Goal: Information Seeking & Learning: Learn about a topic

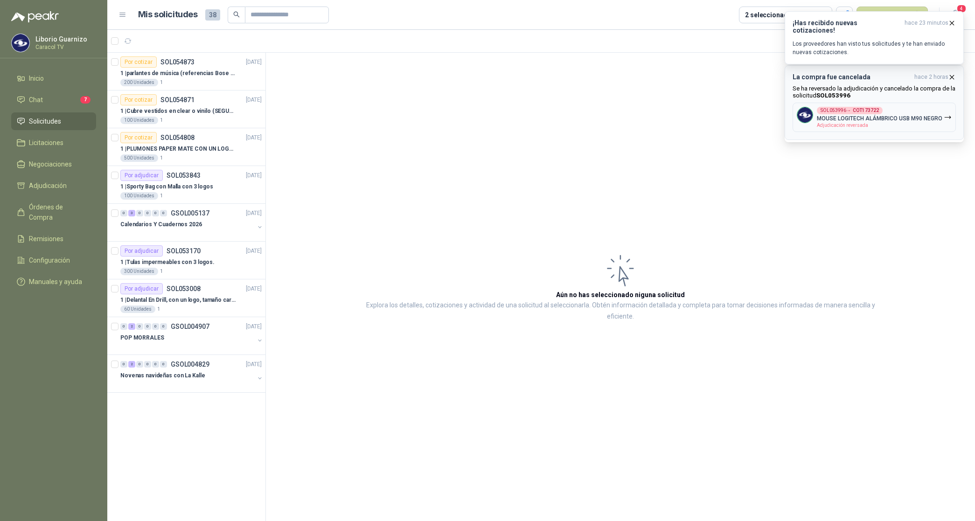
click at [952, 77] on icon "button" at bounding box center [952, 77] width 4 height 4
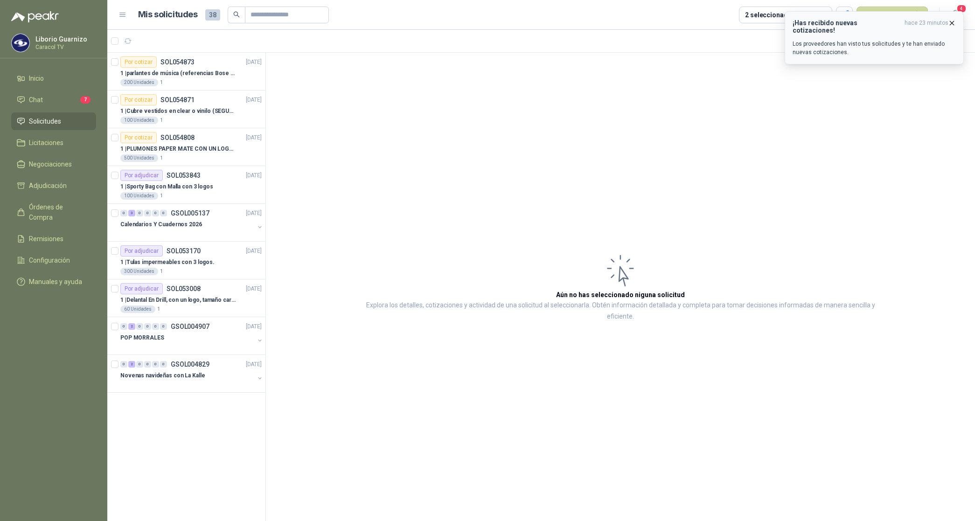
click at [955, 23] on icon "button" at bounding box center [952, 23] width 8 height 8
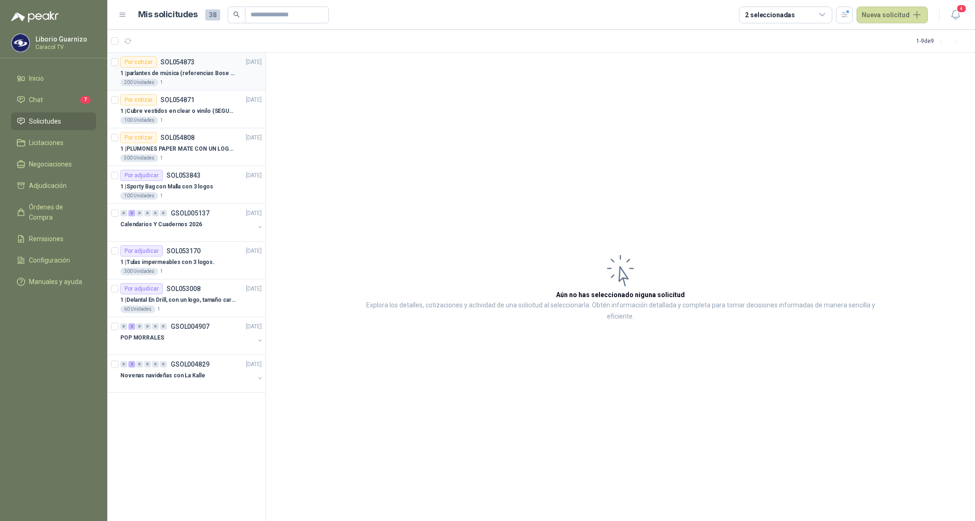
click at [178, 73] on p "1 | parlantes de música (referencias Bose o Alexa) CON MARCACION 1 LOGO (Mas da…" at bounding box center [178, 73] width 116 height 9
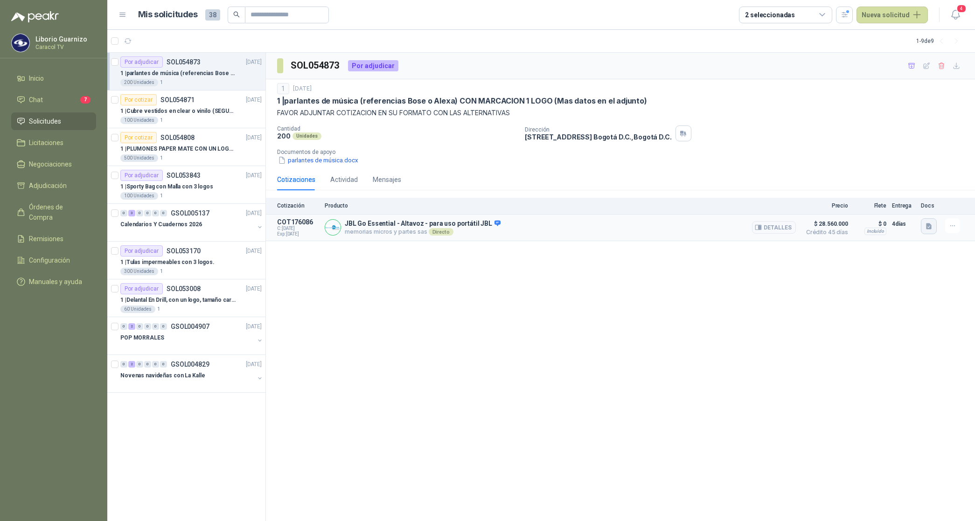
click at [931, 225] on icon "button" at bounding box center [929, 227] width 8 height 8
click at [911, 208] on button "JBL.pdf" at bounding box center [914, 206] width 33 height 10
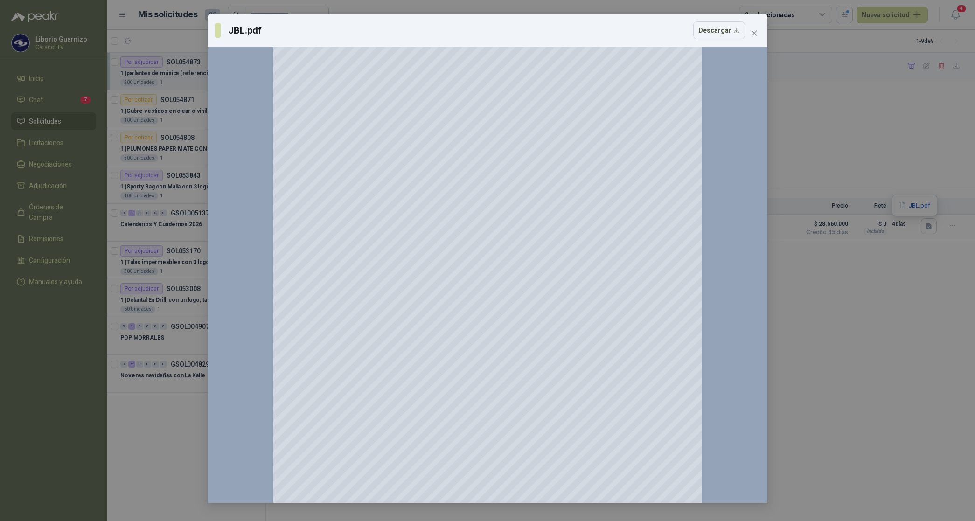
scroll to position [117, 0]
click at [748, 61] on icon "Zoom in" at bounding box center [748, 59] width 6 height 6
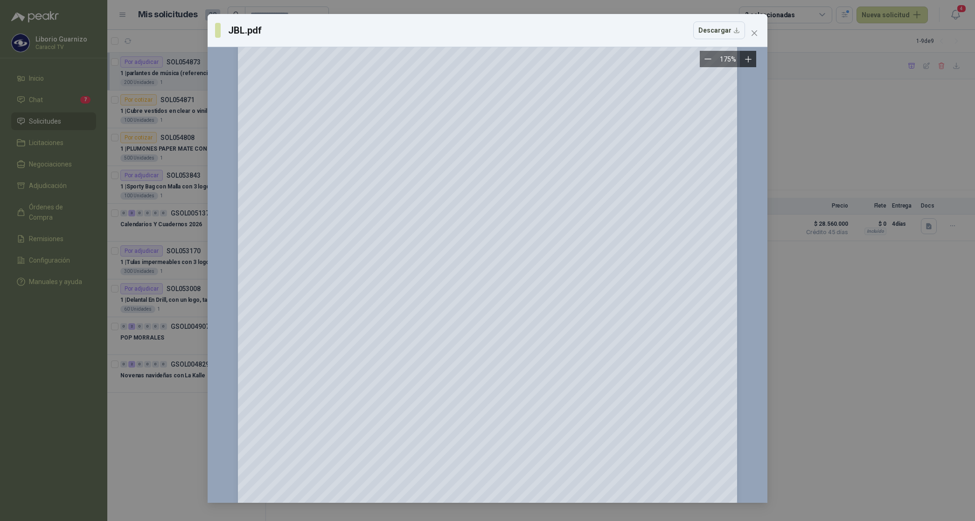
click at [748, 61] on icon "Zoom in" at bounding box center [748, 59] width 6 height 6
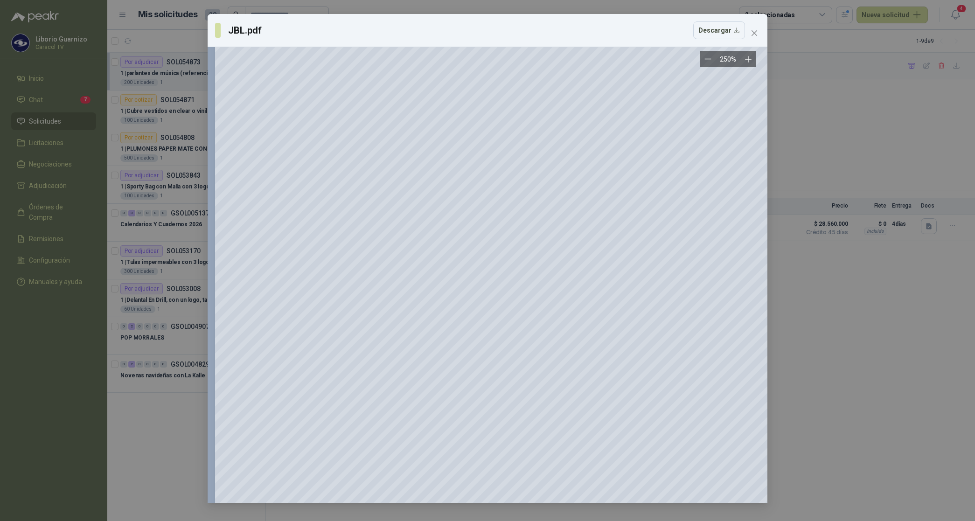
scroll to position [58, 0]
click at [757, 31] on icon "close" at bounding box center [754, 32] width 7 height 7
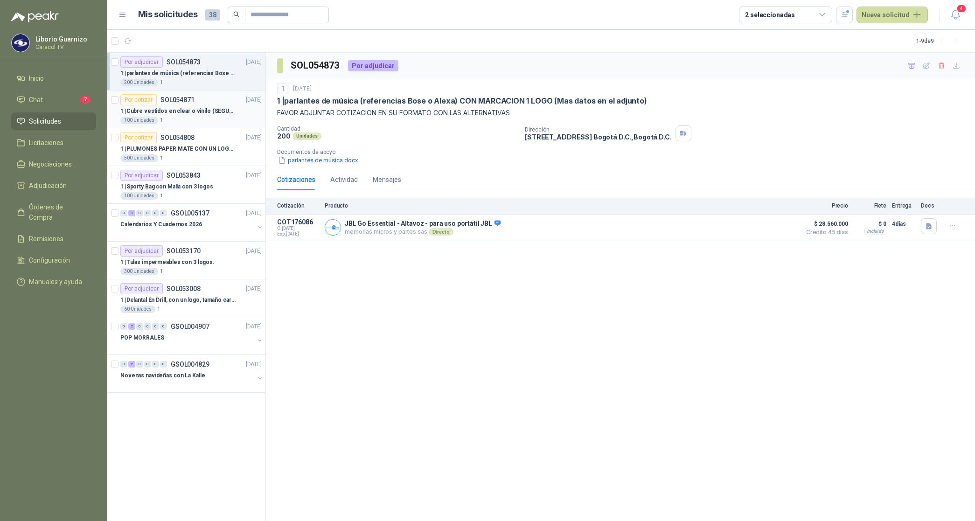
click at [173, 110] on p "1 | Cubre vestidos en clear o vinilo (SEGUN ESPECIFICACIONES DEL ADJUNTO)" at bounding box center [178, 111] width 116 height 9
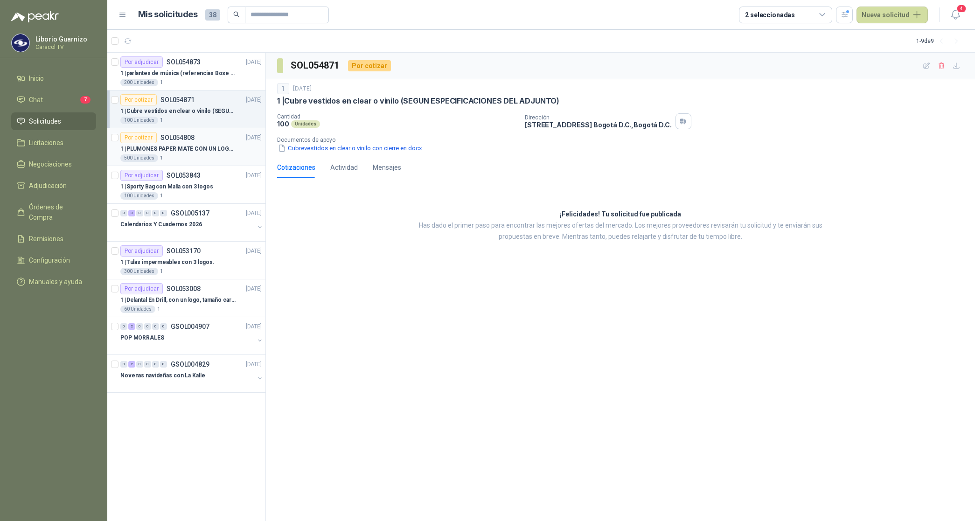
click at [188, 145] on p "1 | PLUMONES PAPER MATE CON UN LOGO (SEGUN REF.ADJUNTA)" at bounding box center [178, 149] width 116 height 9
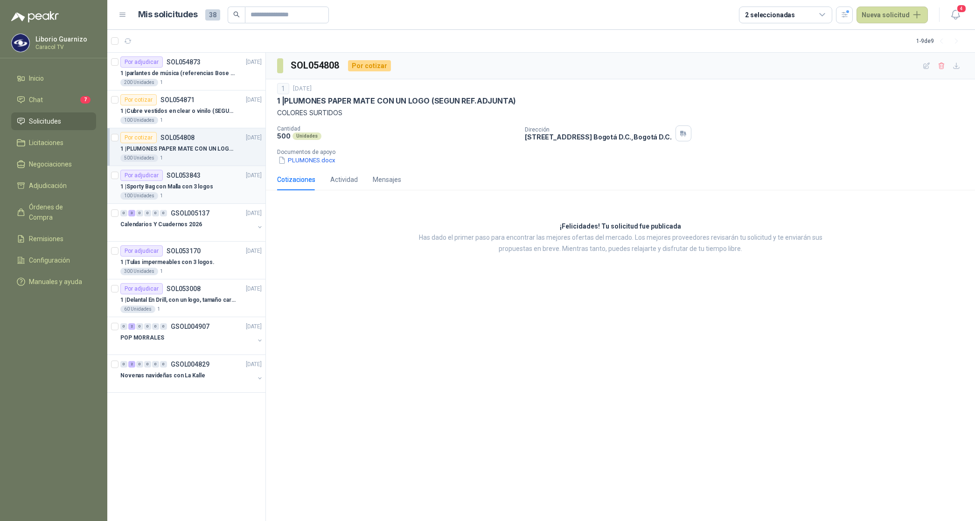
click at [197, 183] on p "1 | Sporty Bag con Malla con 3 logos" at bounding box center [166, 186] width 93 height 9
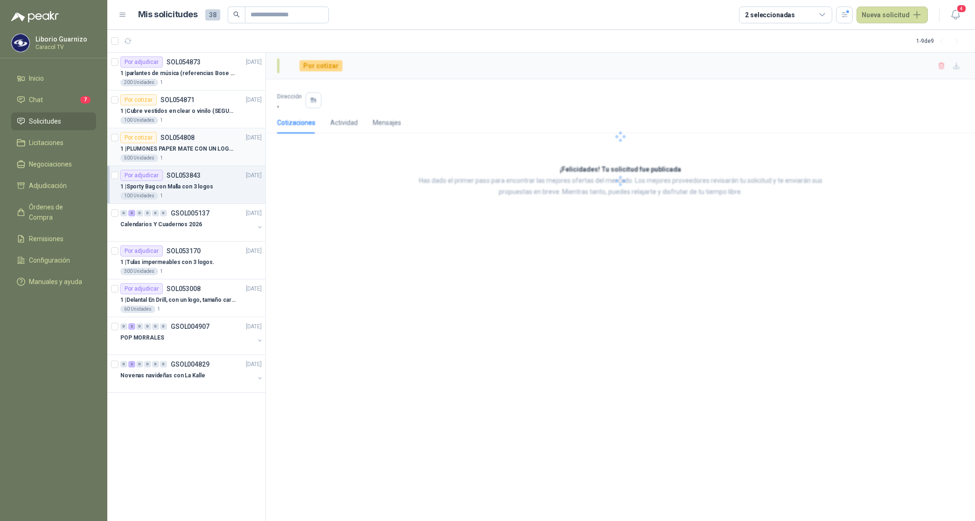
click at [201, 155] on div "500 Unidades 1" at bounding box center [190, 157] width 141 height 7
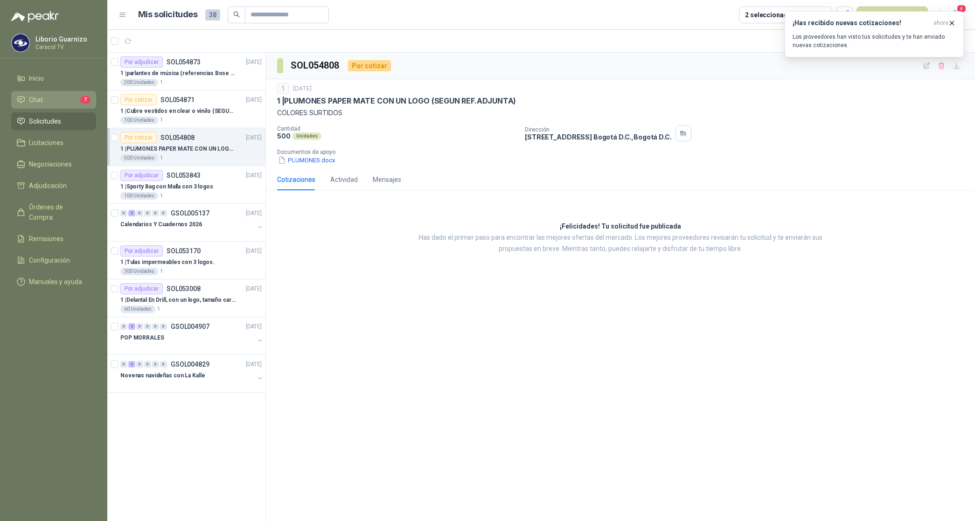
click at [40, 101] on span "Chat" at bounding box center [36, 100] width 14 height 10
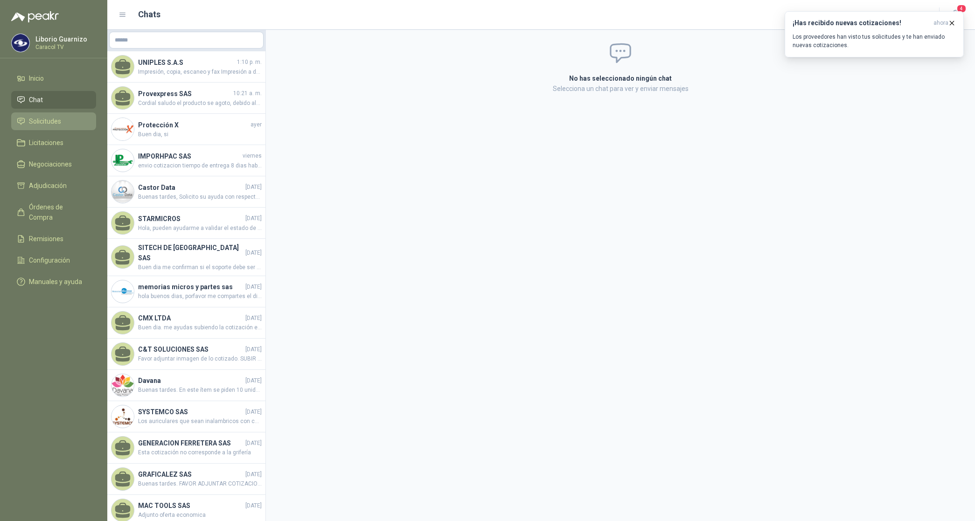
click at [40, 125] on span "Solicitudes" at bounding box center [45, 121] width 32 height 10
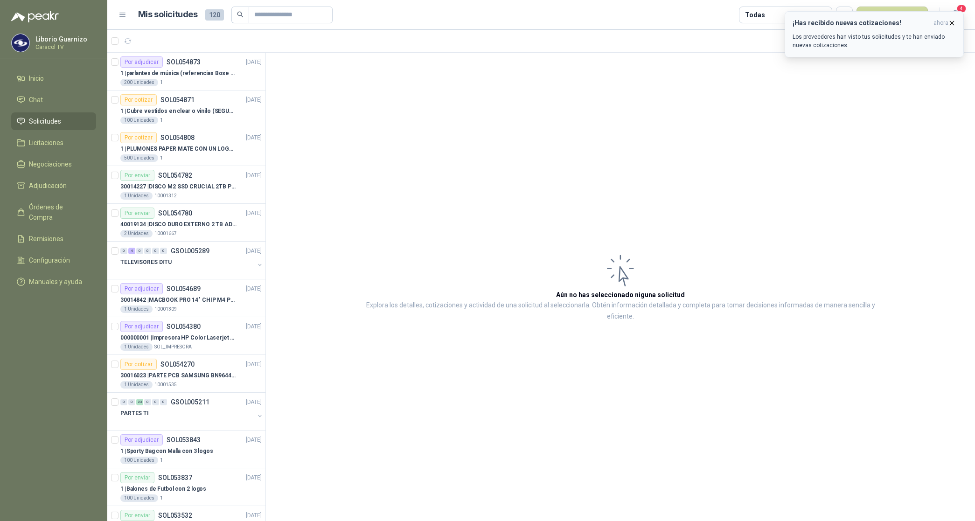
click at [950, 23] on icon "button" at bounding box center [952, 23] width 8 height 8
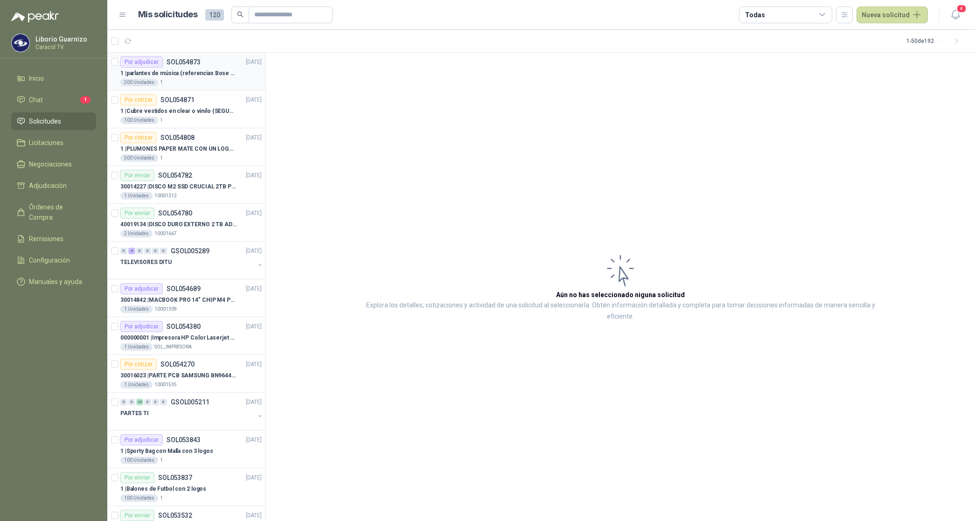
click at [201, 66] on div "Por adjudicar SOL054873 [DATE]" at bounding box center [190, 61] width 141 height 11
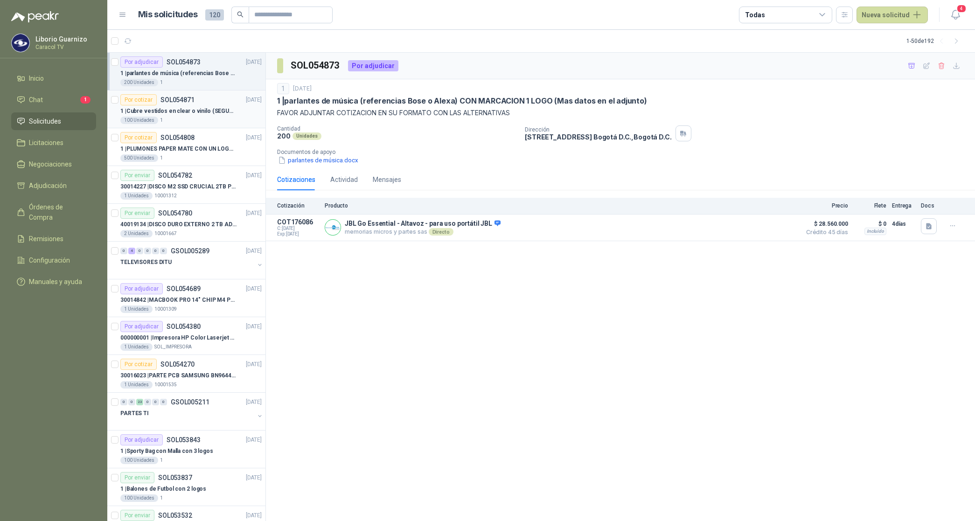
click at [181, 105] on div "Por cotizar SOL054871" at bounding box center [157, 99] width 74 height 11
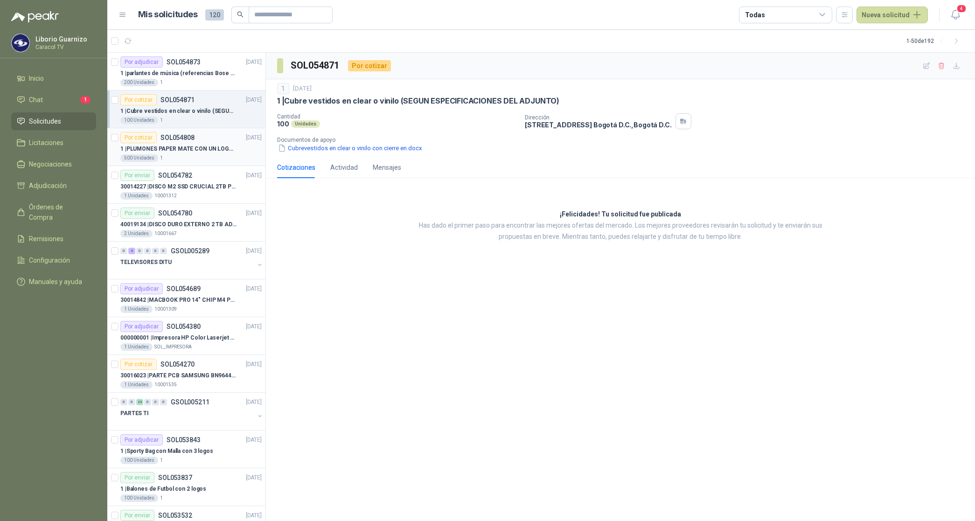
click at [176, 147] on p "1 | PLUMONES PAPER MATE CON UN LOGO (SEGUN REF.ADJUNTA)" at bounding box center [178, 149] width 116 height 9
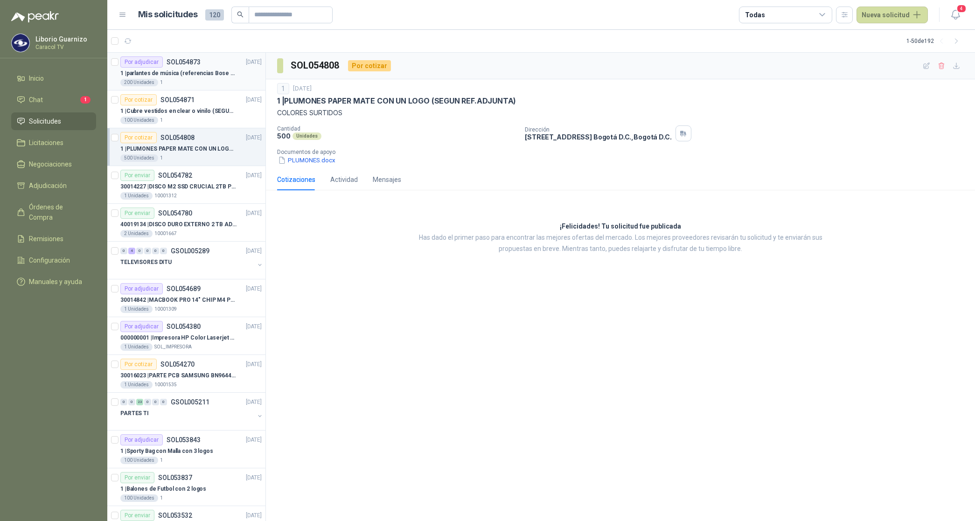
click at [218, 76] on p "1 | parlantes de música (referencias Bose o Alexa) CON MARCACION 1 LOGO (Mas da…" at bounding box center [178, 73] width 116 height 9
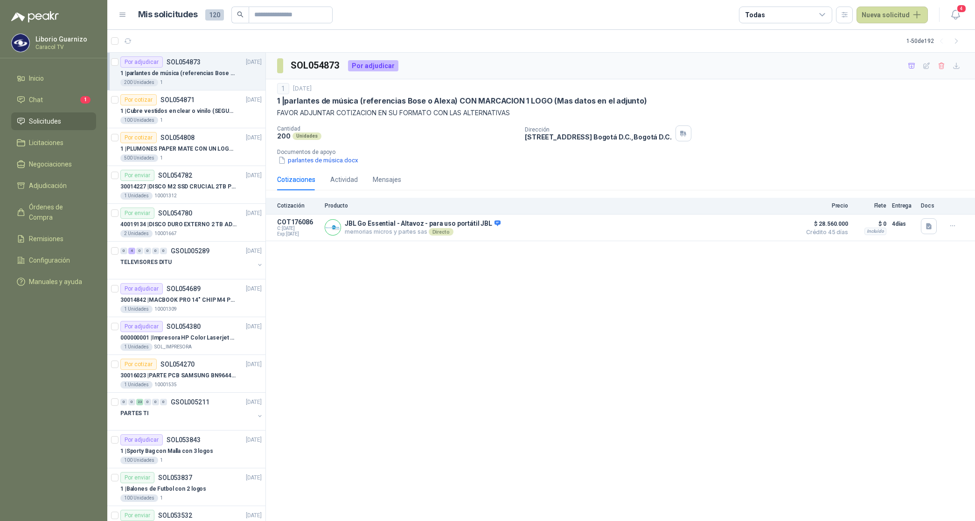
click at [161, 69] on p "1 | parlantes de música (referencias Bose o Alexa) CON MARCACION 1 LOGO (Mas da…" at bounding box center [178, 73] width 116 height 9
click at [216, 74] on p "1 | parlantes de música (referencias Bose o Alexa) CON MARCACION 1 LOGO (Mas da…" at bounding box center [178, 73] width 116 height 9
click at [187, 117] on div "100 Unidades 1" at bounding box center [190, 120] width 141 height 7
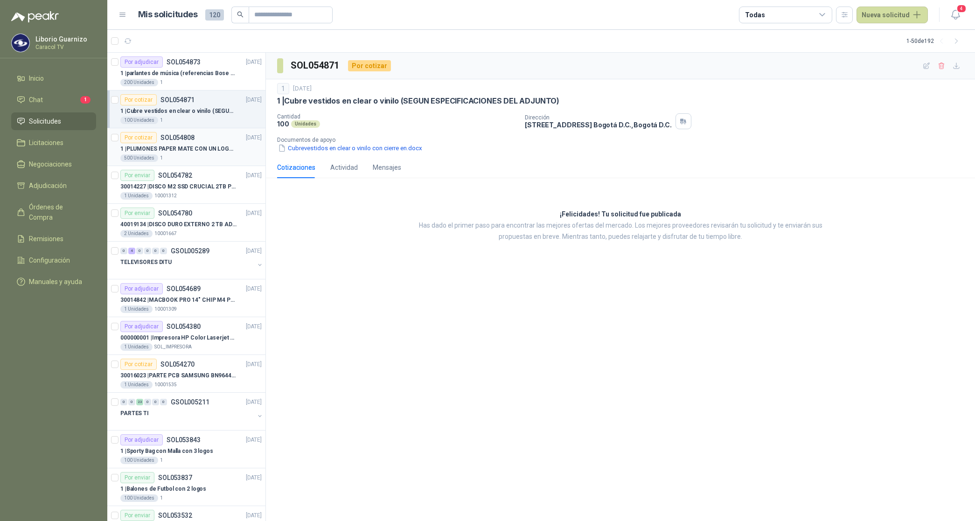
click at [187, 150] on p "1 | PLUMONES PAPER MATE CON UN LOGO (SEGUN REF.ADJUNTA)" at bounding box center [178, 149] width 116 height 9
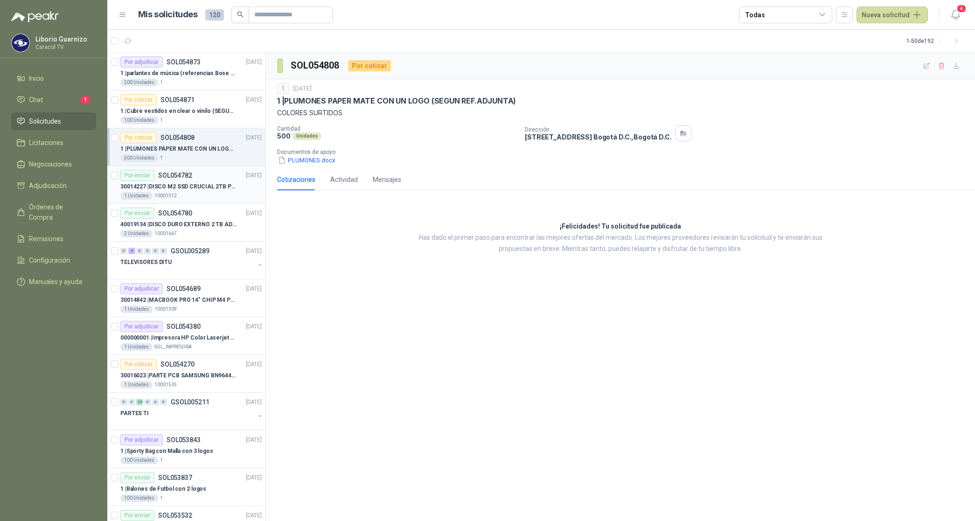
click at [206, 185] on p "30014227 | DISCO M2 SSD CRUCIAL 2TB P3 PLUS" at bounding box center [178, 186] width 116 height 9
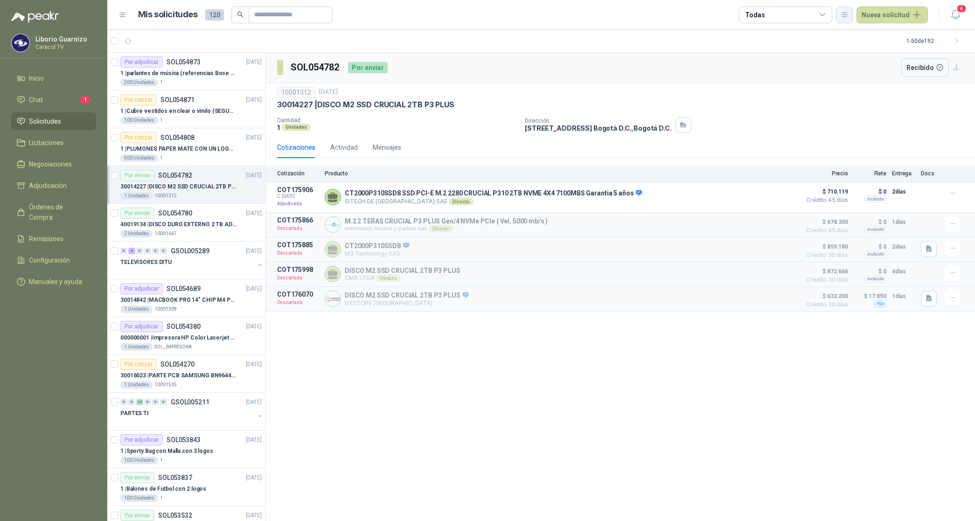
click at [838, 12] on button "button" at bounding box center [844, 15] width 17 height 17
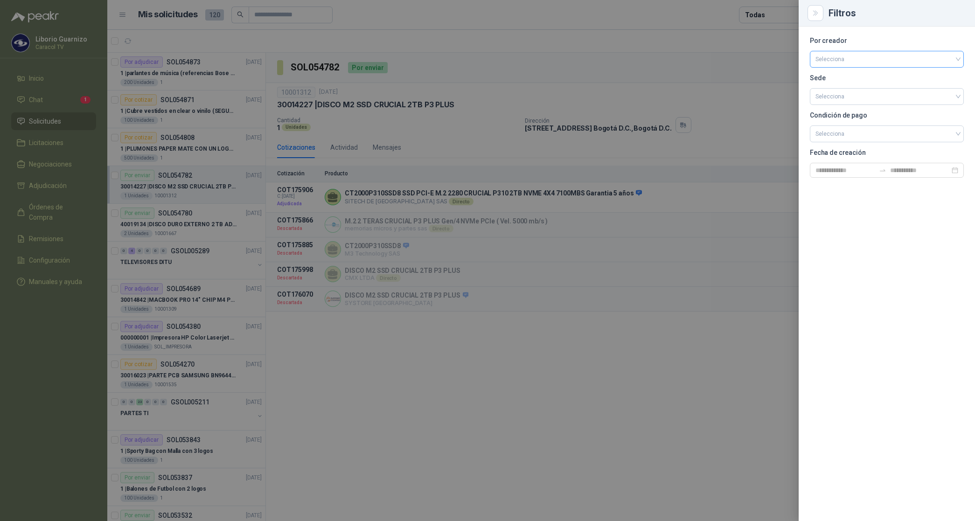
click at [838, 57] on input "search" at bounding box center [887, 58] width 143 height 14
click at [850, 111] on div "[PERSON_NAME]" at bounding box center [886, 109] width 139 height 10
click at [777, 8] on div at bounding box center [487, 260] width 975 height 521
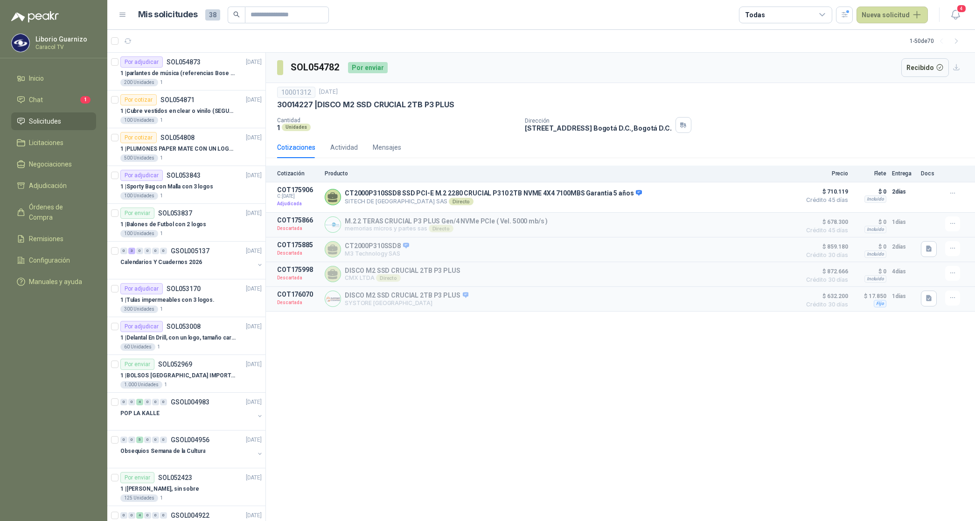
click at [777, 10] on div "Todas" at bounding box center [785, 15] width 93 height 17
drag, startPoint x: 787, startPoint y: 49, endPoint x: 788, endPoint y: 59, distance: 10.0
click at [787, 50] on div "2 Por cotizar" at bounding box center [772, 52] width 45 height 7
drag, startPoint x: 788, startPoint y: 59, endPoint x: 791, endPoint y: 75, distance: 16.1
click at [791, 75] on button "11 Por adjudicar" at bounding box center [788, 70] width 85 height 15
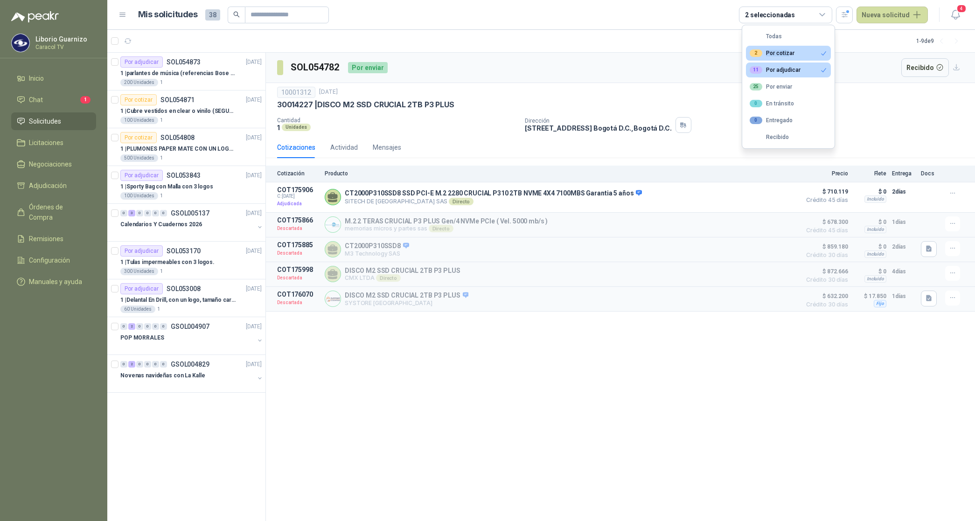
click at [854, 77] on div "SOL054782 Por enviar Recibido" at bounding box center [620, 68] width 709 height 30
click at [852, 19] on button "button" at bounding box center [844, 15] width 17 height 17
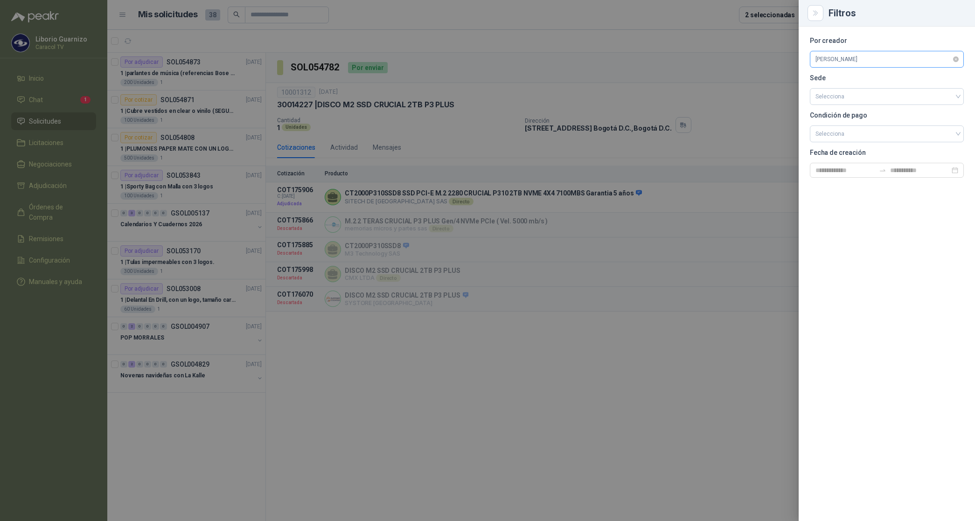
click at [850, 61] on span "[PERSON_NAME]" at bounding box center [887, 59] width 143 height 14
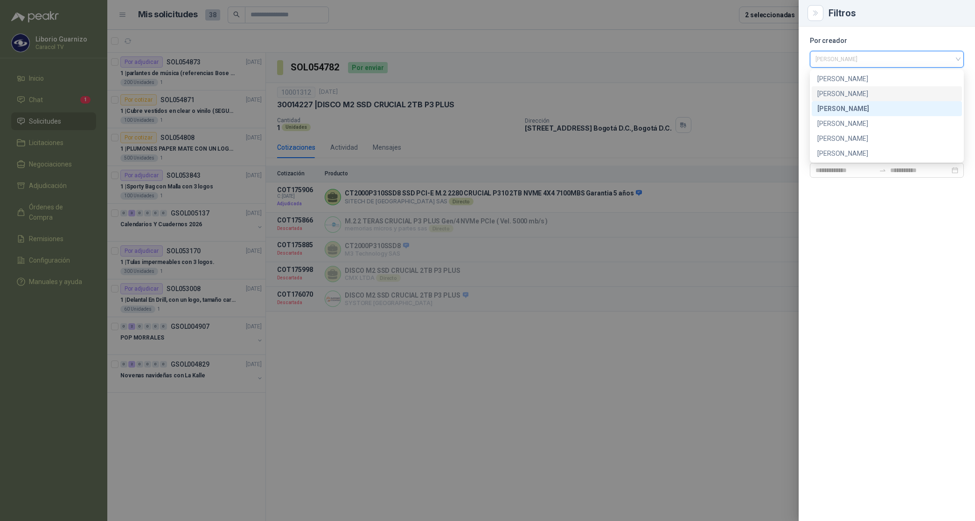
click at [857, 92] on div "[PERSON_NAME]" at bounding box center [886, 94] width 139 height 10
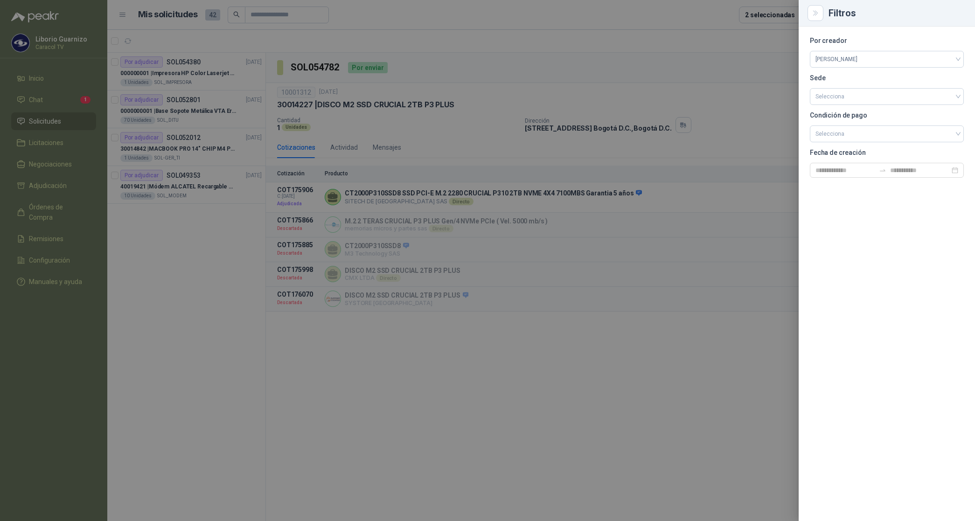
click at [549, 283] on div at bounding box center [487, 260] width 975 height 521
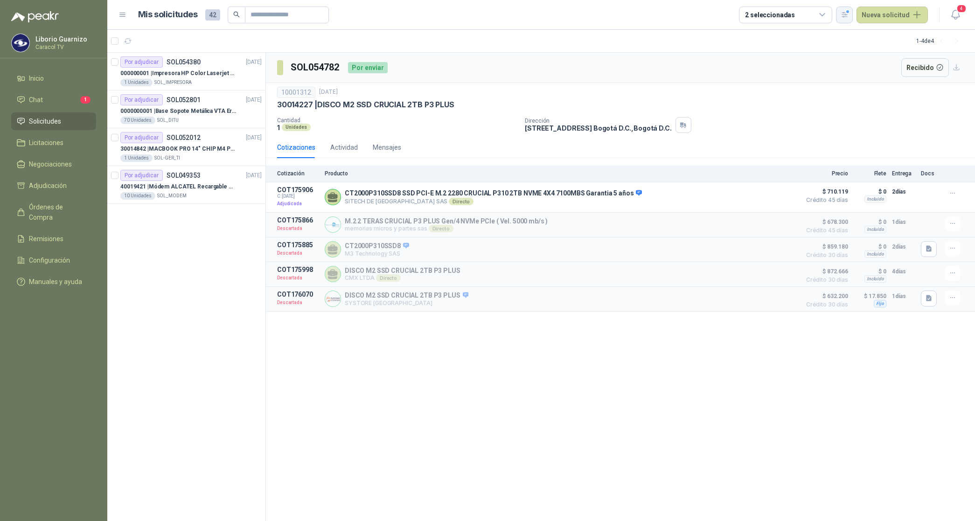
click at [849, 19] on button "button" at bounding box center [844, 15] width 17 height 17
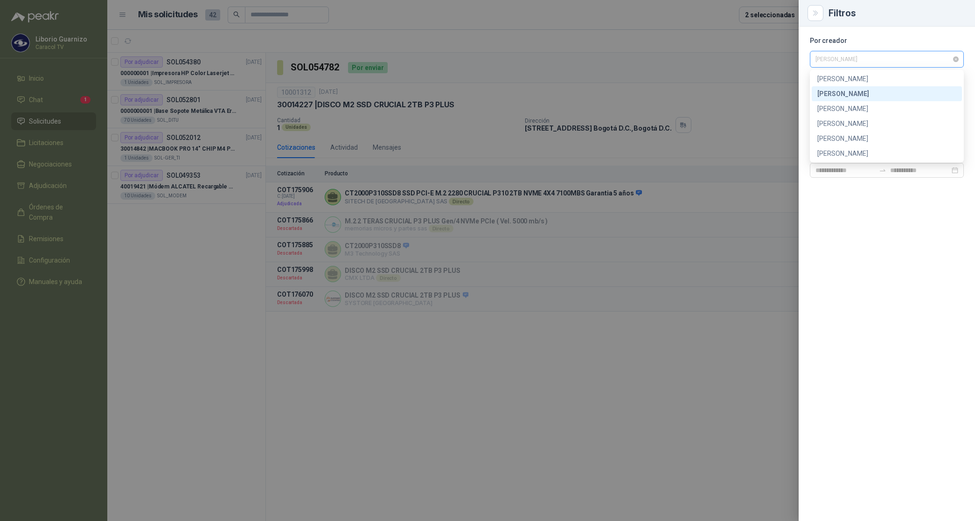
click at [839, 57] on span "[PERSON_NAME]" at bounding box center [887, 59] width 143 height 14
click at [859, 118] on div "[PERSON_NAME]" at bounding box center [886, 123] width 139 height 10
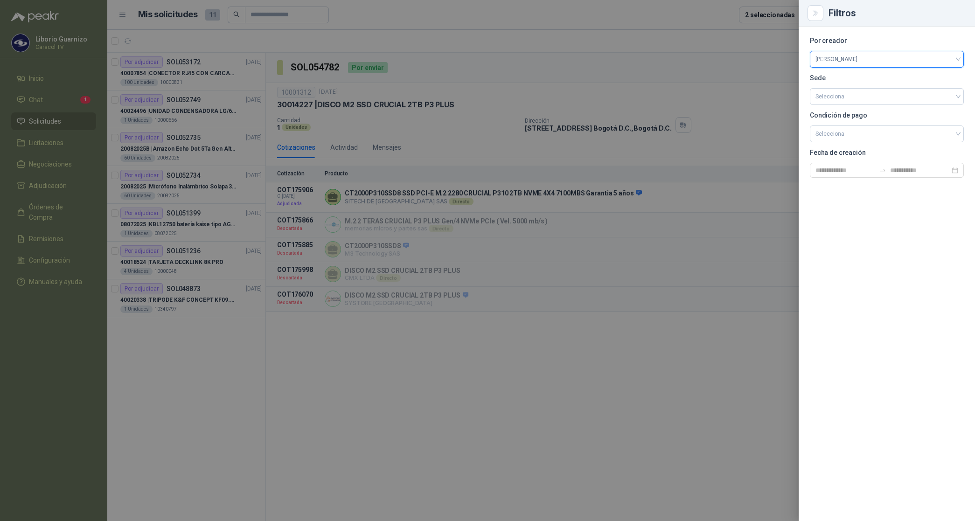
click at [519, 73] on div at bounding box center [487, 260] width 975 height 521
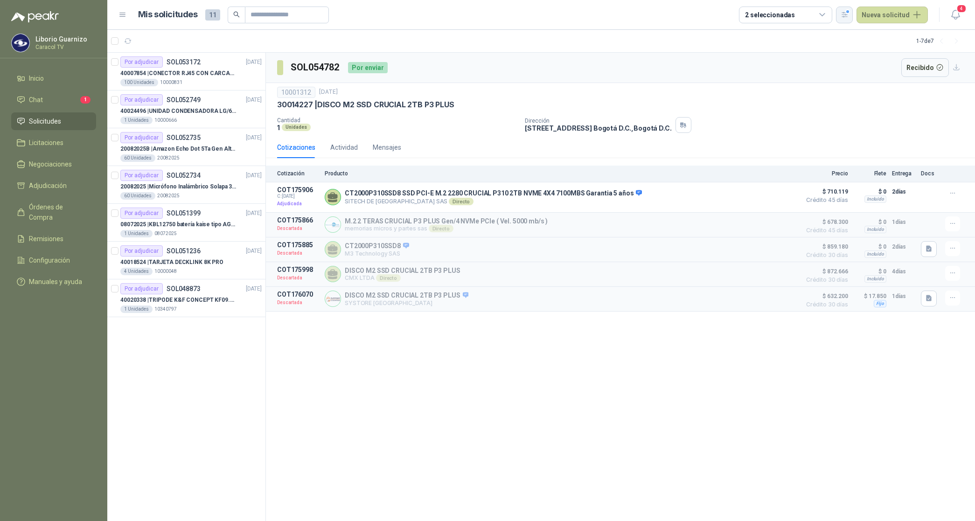
click at [845, 14] on icon "button" at bounding box center [844, 14] width 5 height 5
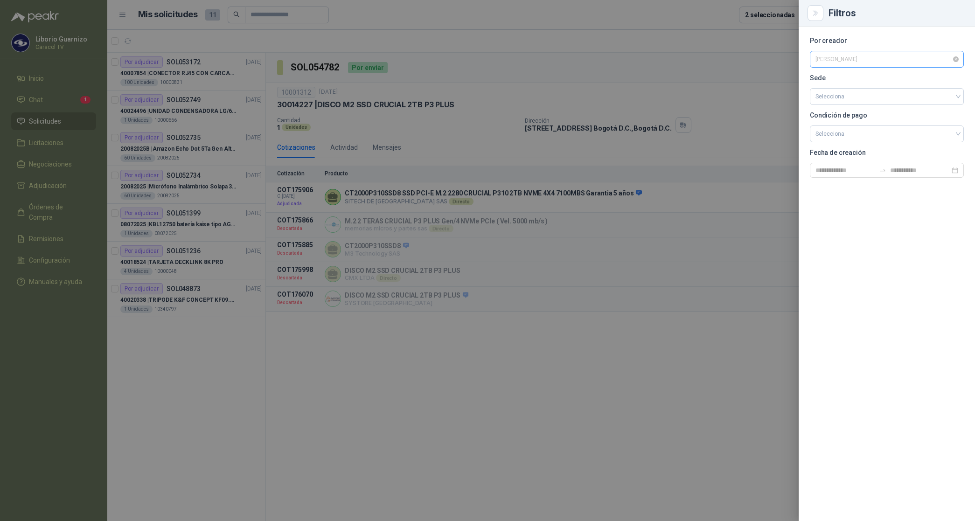
click at [870, 62] on span "[PERSON_NAME]" at bounding box center [887, 59] width 143 height 14
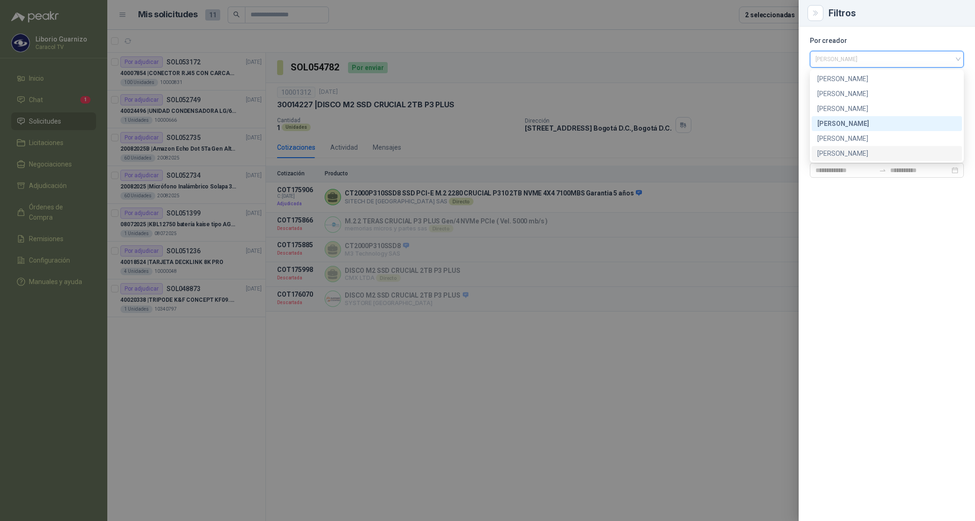
click at [861, 157] on div "[PERSON_NAME]" at bounding box center [886, 153] width 139 height 10
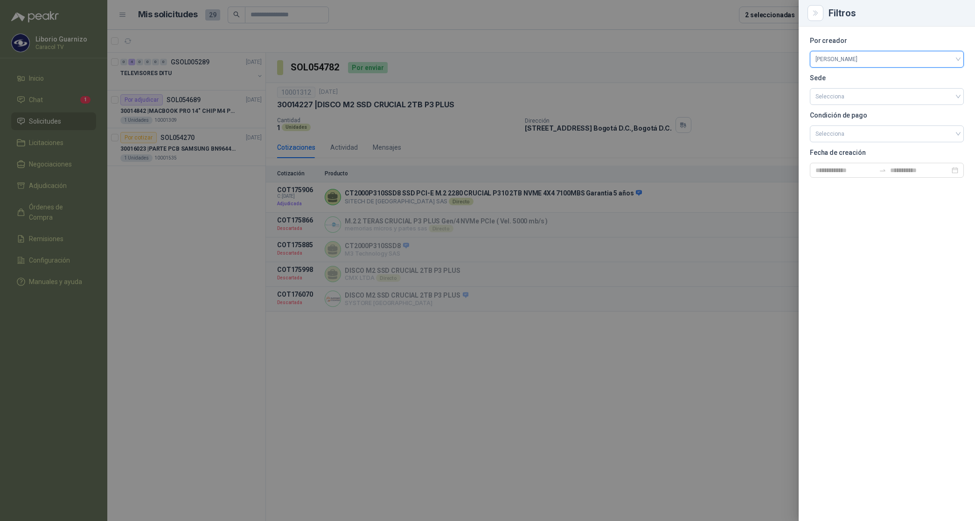
click at [191, 180] on div at bounding box center [487, 260] width 975 height 521
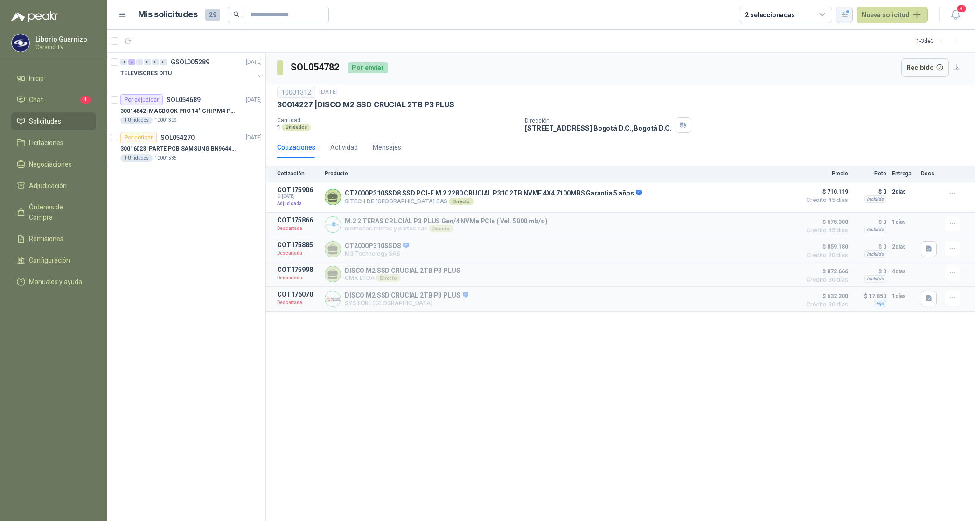
click at [849, 17] on icon "button" at bounding box center [845, 15] width 8 height 8
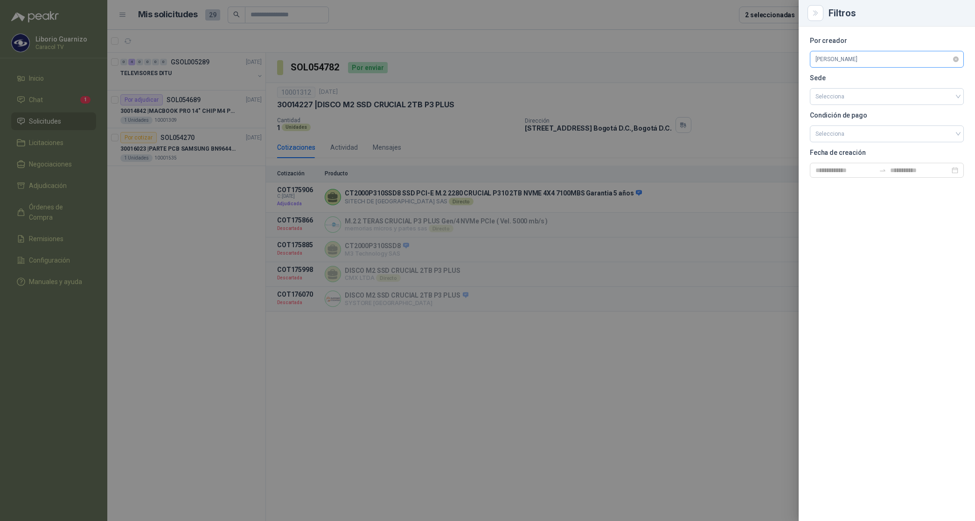
click at [878, 57] on span "[PERSON_NAME]" at bounding box center [887, 59] width 143 height 14
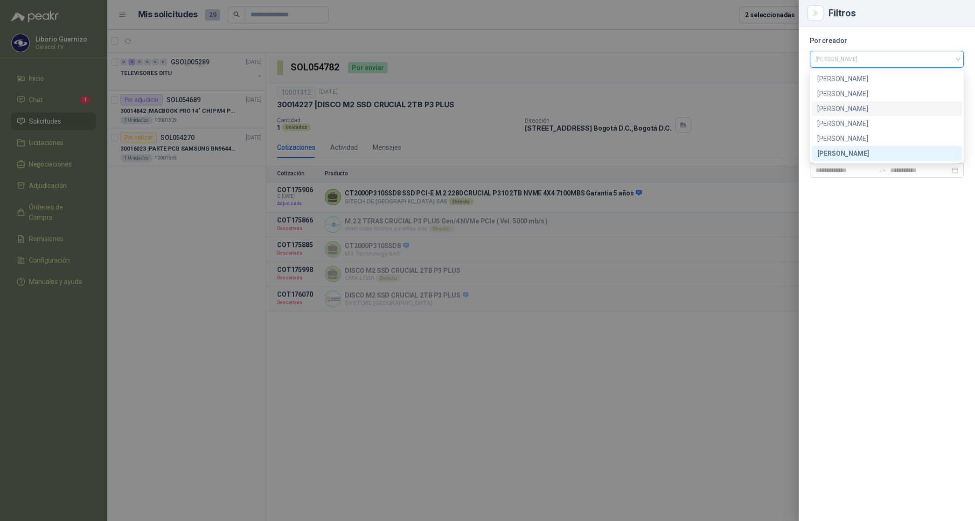
click at [836, 106] on div "[PERSON_NAME]" at bounding box center [886, 109] width 139 height 10
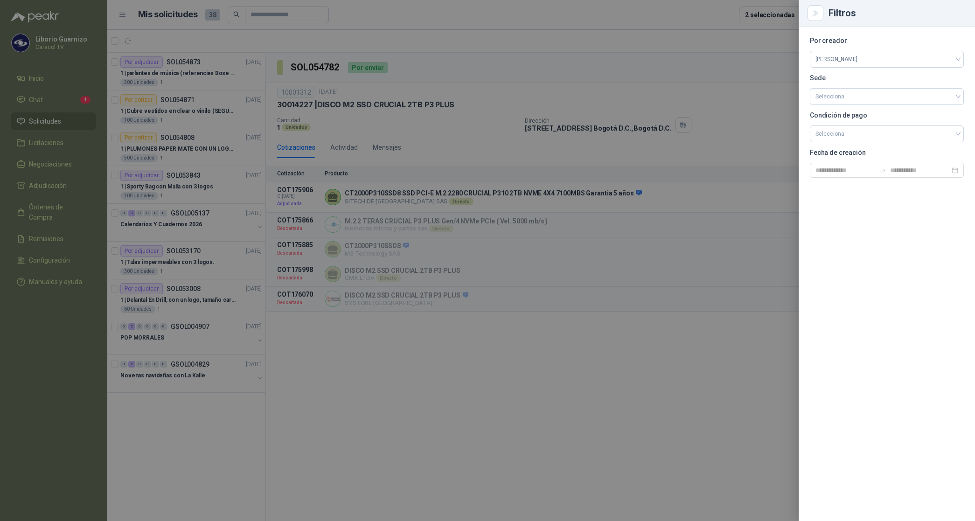
click at [462, 38] on div at bounding box center [487, 260] width 975 height 521
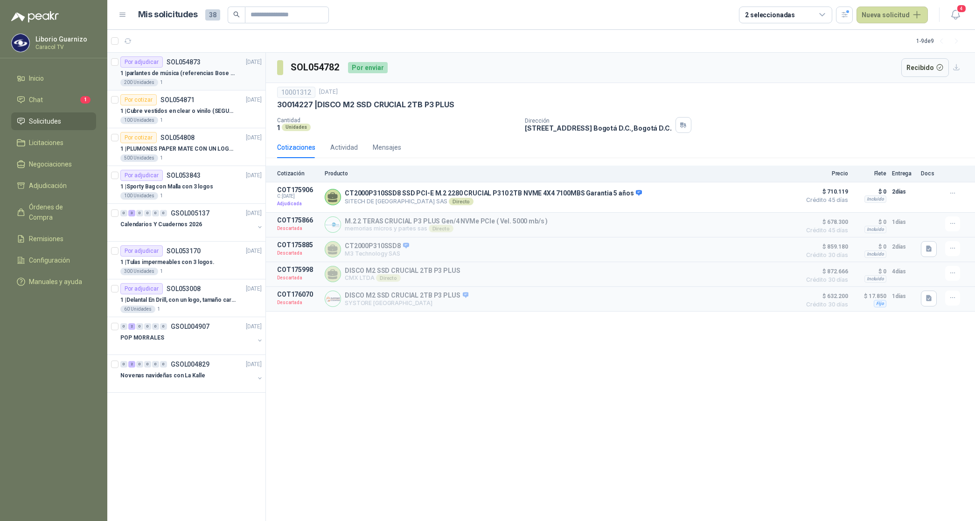
click at [210, 76] on p "1 | parlantes de música (referencias Bose o Alexa) CON MARCACION 1 LOGO (Mas da…" at bounding box center [178, 73] width 116 height 9
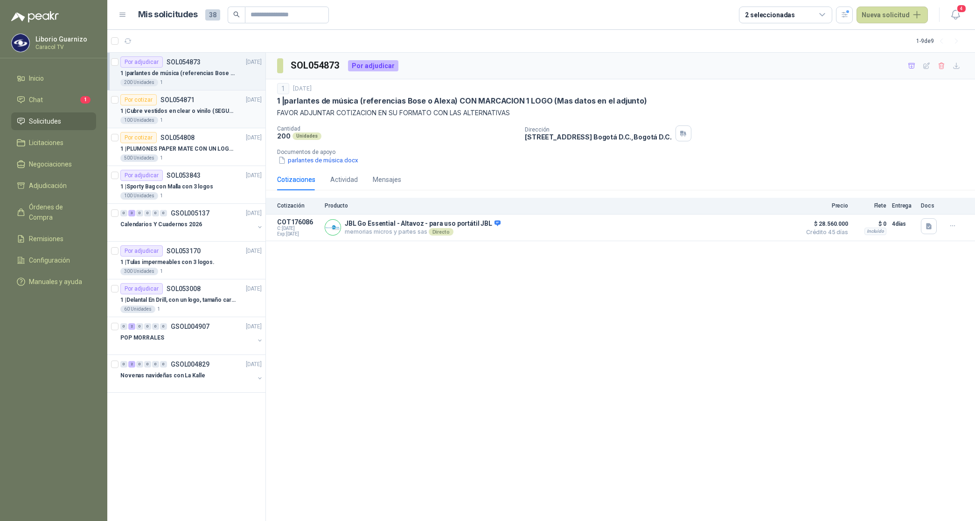
click at [184, 113] on p "1 | Cubre vestidos en clear o vinilo (SEGUN ESPECIFICACIONES DEL ADJUNTO)" at bounding box center [178, 111] width 116 height 9
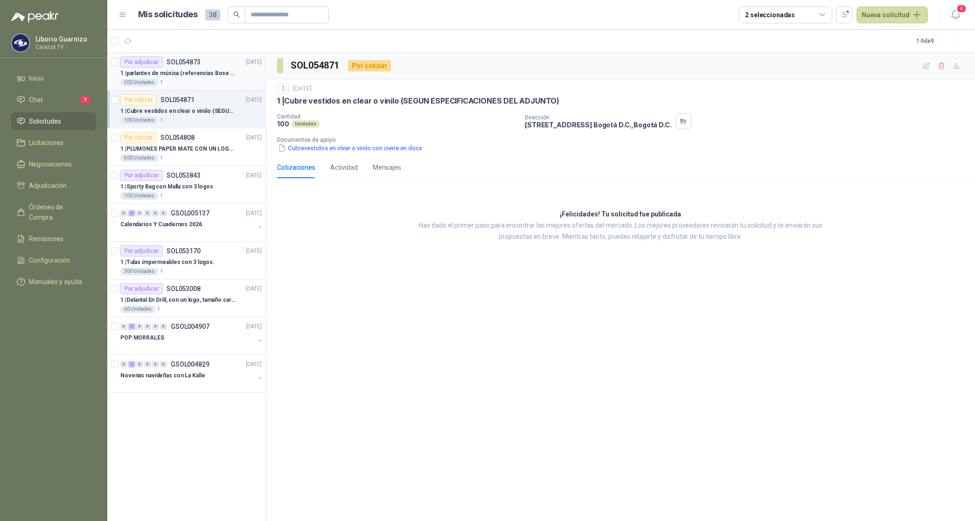
click at [192, 70] on p "1 | parlantes de música (referencias Bose o Alexa) CON MARCACION 1 LOGO (Mas da…" at bounding box center [178, 73] width 116 height 9
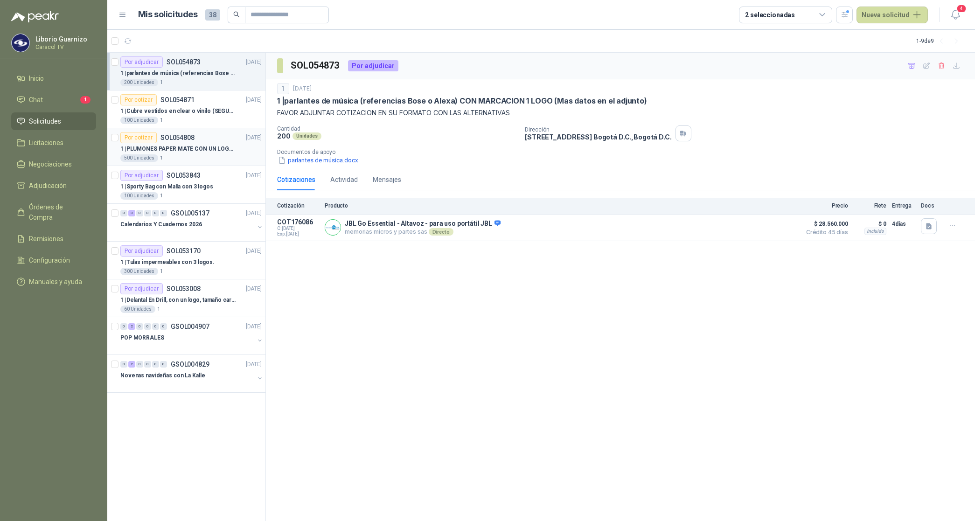
click at [194, 149] on p "1 | PLUMONES PAPER MATE CON UN LOGO (SEGUN REF.ADJUNTA)" at bounding box center [178, 149] width 116 height 9
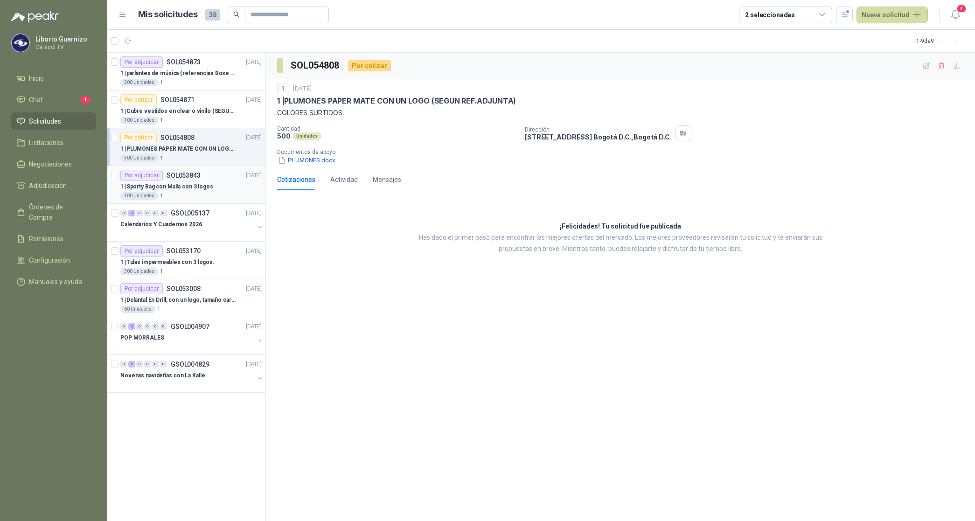
click at [181, 188] on p "1 | Sporty Bag con Malla con 3 logos" at bounding box center [166, 186] width 93 height 9
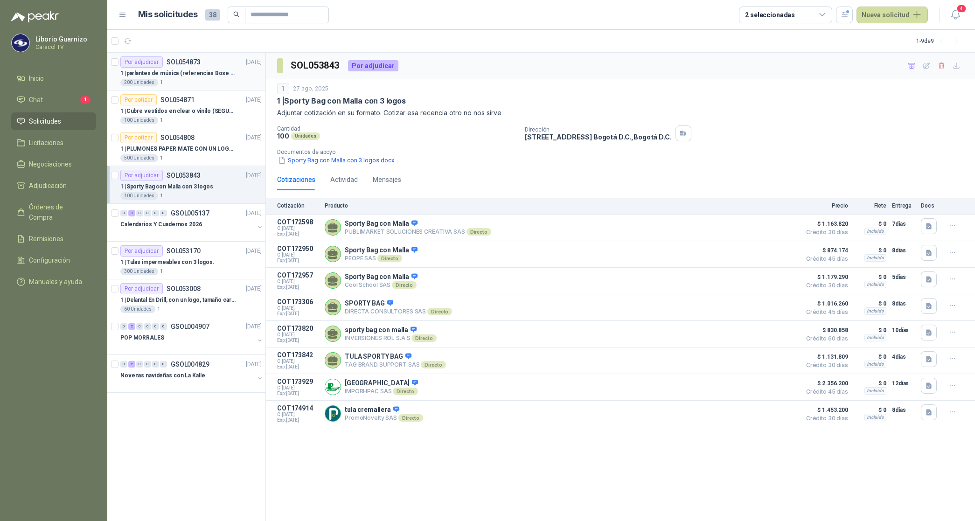
click at [222, 74] on p "1 | parlantes de música (referencias Bose o Alexa) CON MARCACION 1 LOGO (Mas da…" at bounding box center [178, 73] width 116 height 9
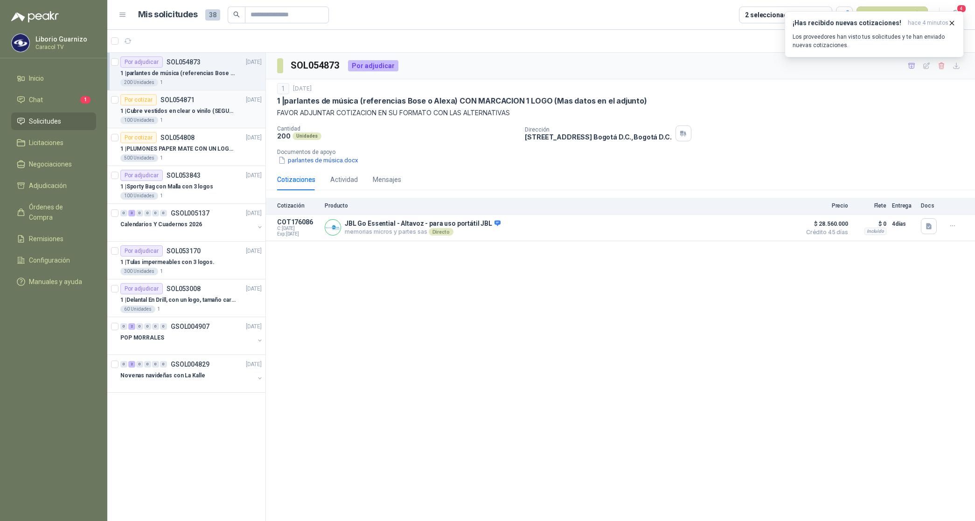
click at [185, 108] on p "1 | Cubre vestidos en clear o vinilo (SEGUN ESPECIFICACIONES DEL ADJUNTO)" at bounding box center [178, 111] width 116 height 9
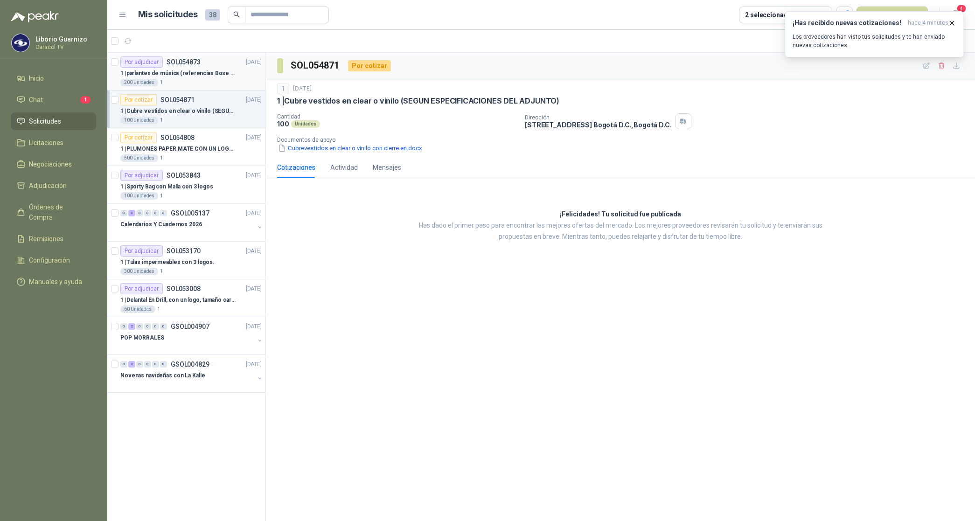
click at [190, 68] on div "1 | parlantes de música (referencias Bose o Alexa) CON MARCACION 1 LOGO (Mas da…" at bounding box center [190, 73] width 141 height 11
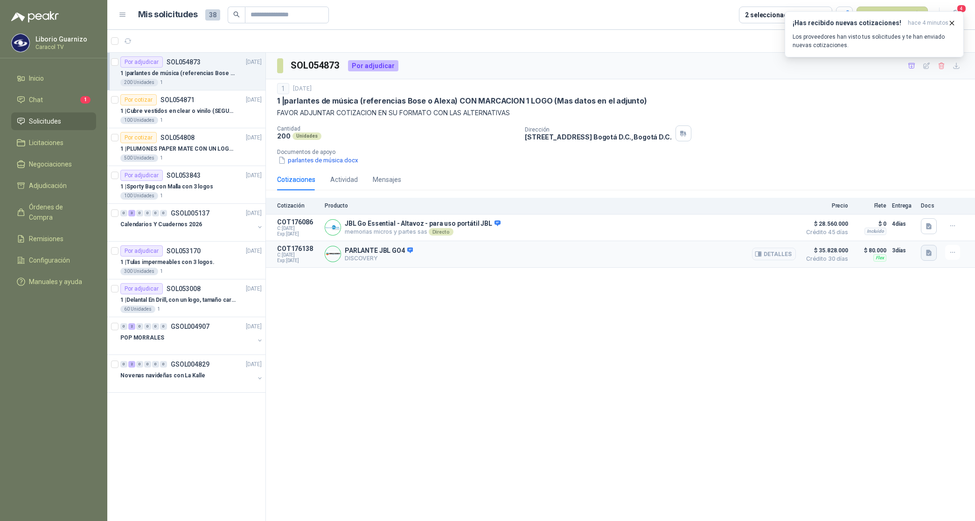
click at [932, 254] on icon "button" at bounding box center [929, 253] width 8 height 8
click at [895, 237] on button "JBL Go 4_ Specsheet_EN.pdf" at bounding box center [885, 233] width 91 height 10
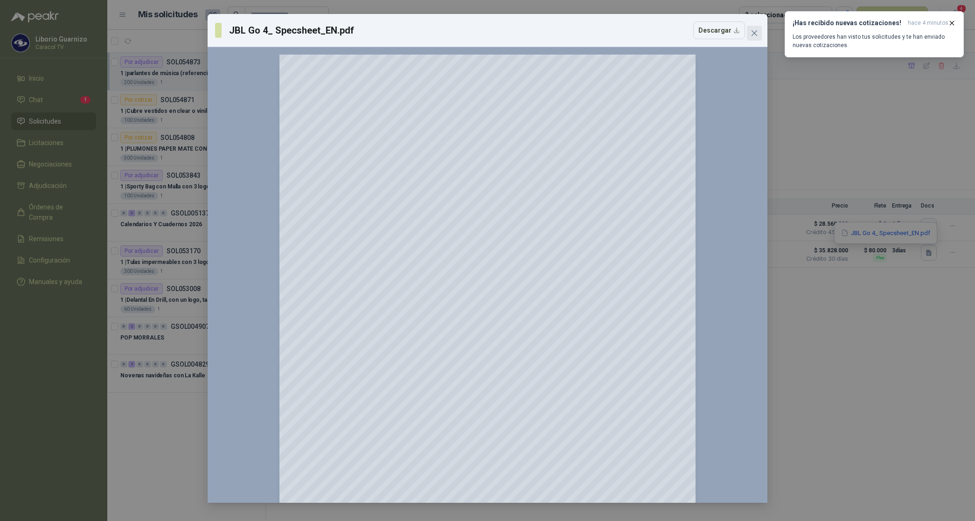
click at [756, 33] on icon "close" at bounding box center [754, 32] width 7 height 7
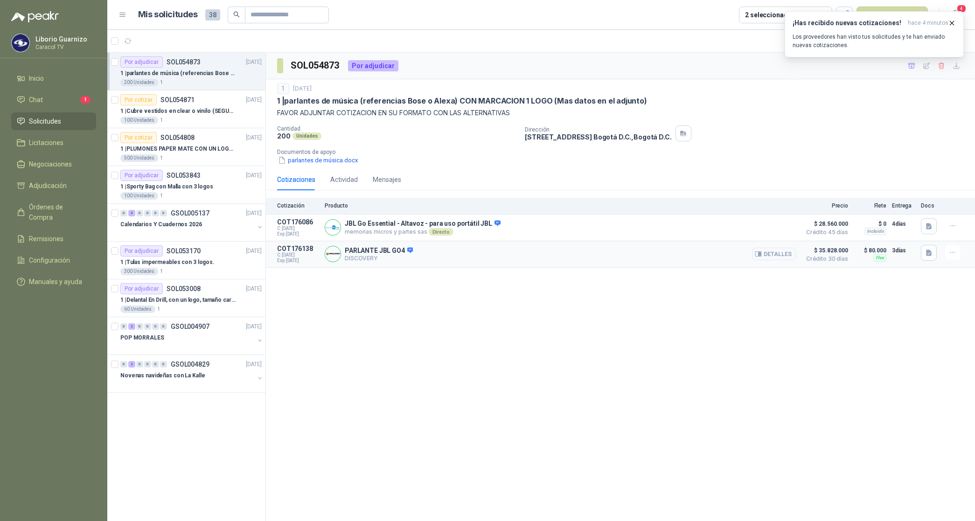
click at [776, 252] on button "Detalles" at bounding box center [774, 254] width 44 height 13
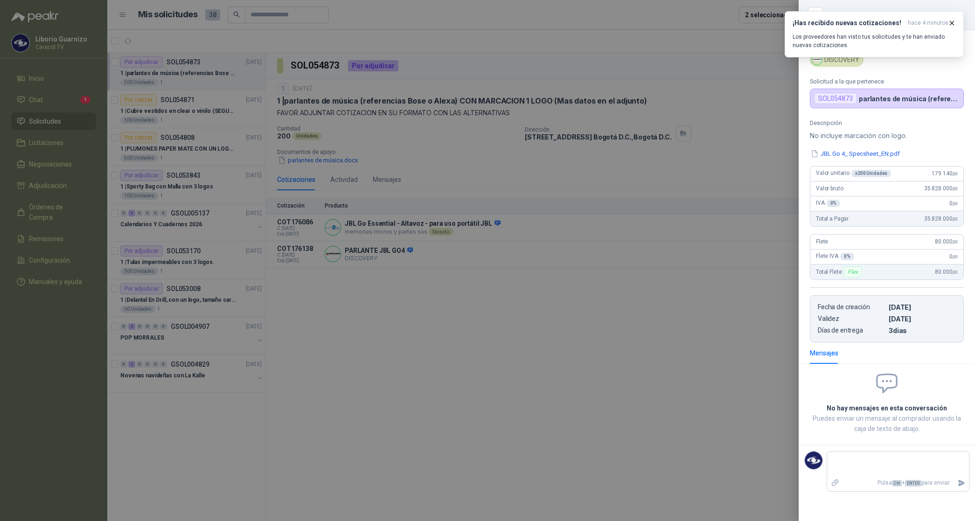
click at [607, 267] on div at bounding box center [487, 260] width 975 height 521
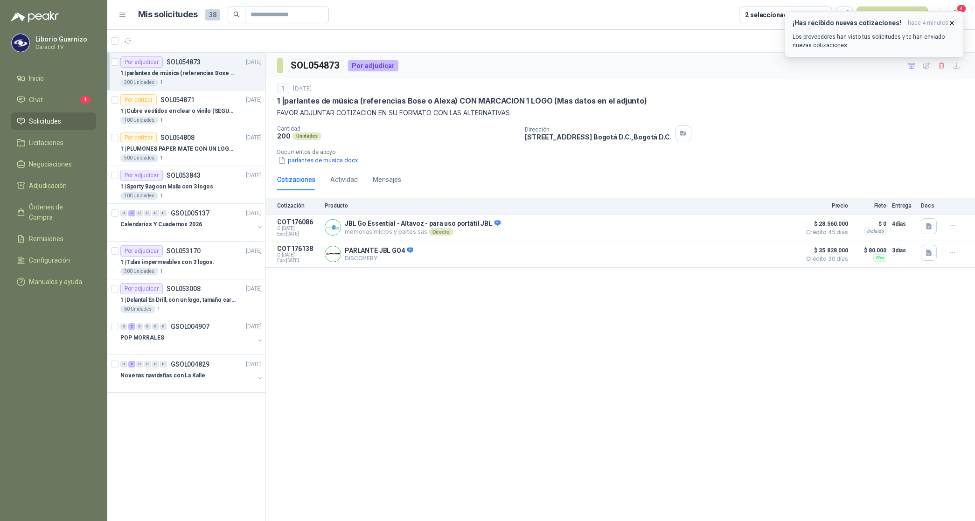
click at [953, 22] on icon "button" at bounding box center [952, 23] width 4 height 4
